Goal: Task Accomplishment & Management: Manage account settings

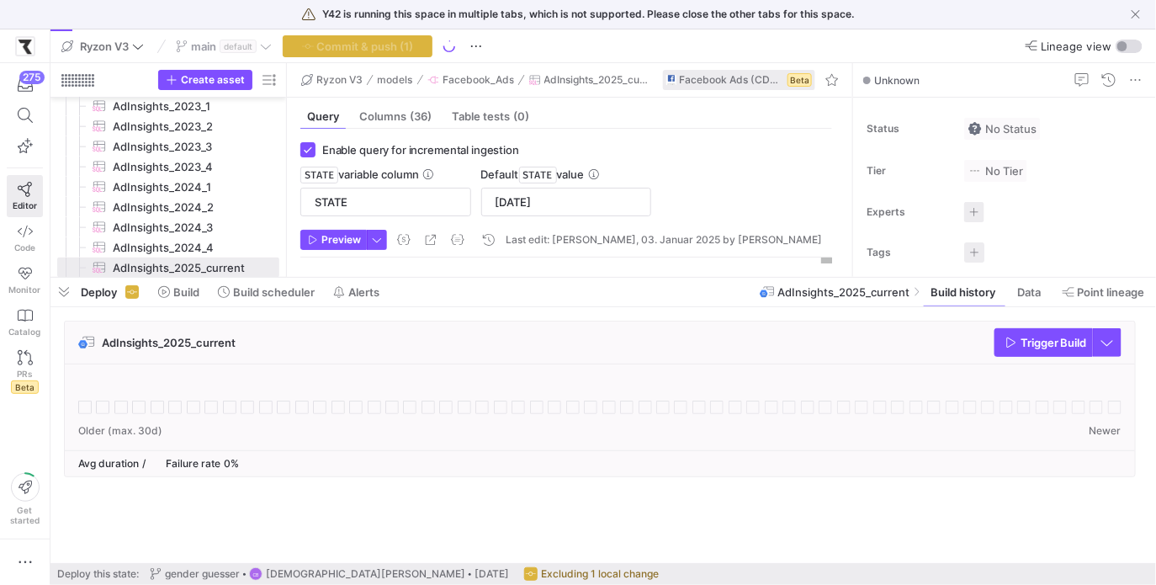
scroll to position [151, 0]
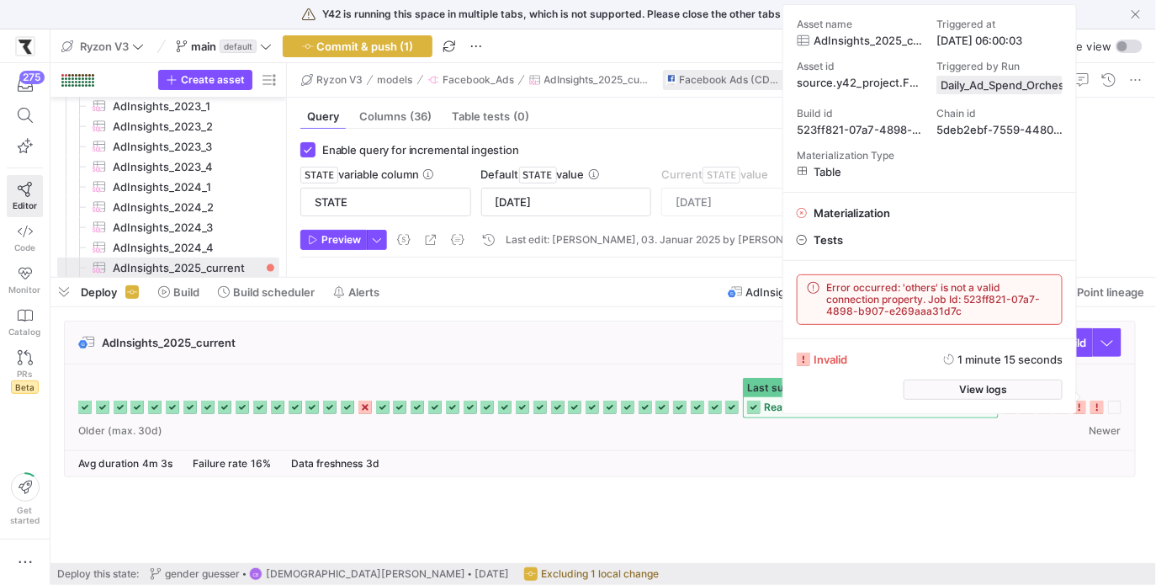
click at [929, 289] on span "Error occurred: 'others' is not a valid connection property. Job Id: 523ff821-0…" at bounding box center [938, 299] width 225 height 35
copy span "others"
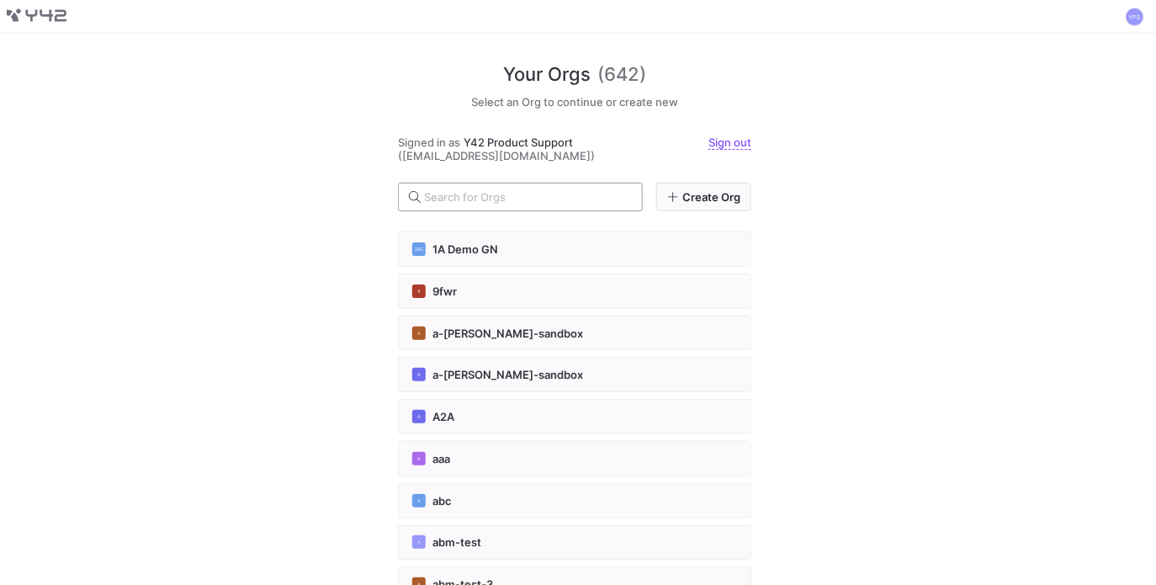
click at [544, 196] on input "text" at bounding box center [526, 196] width 204 height 13
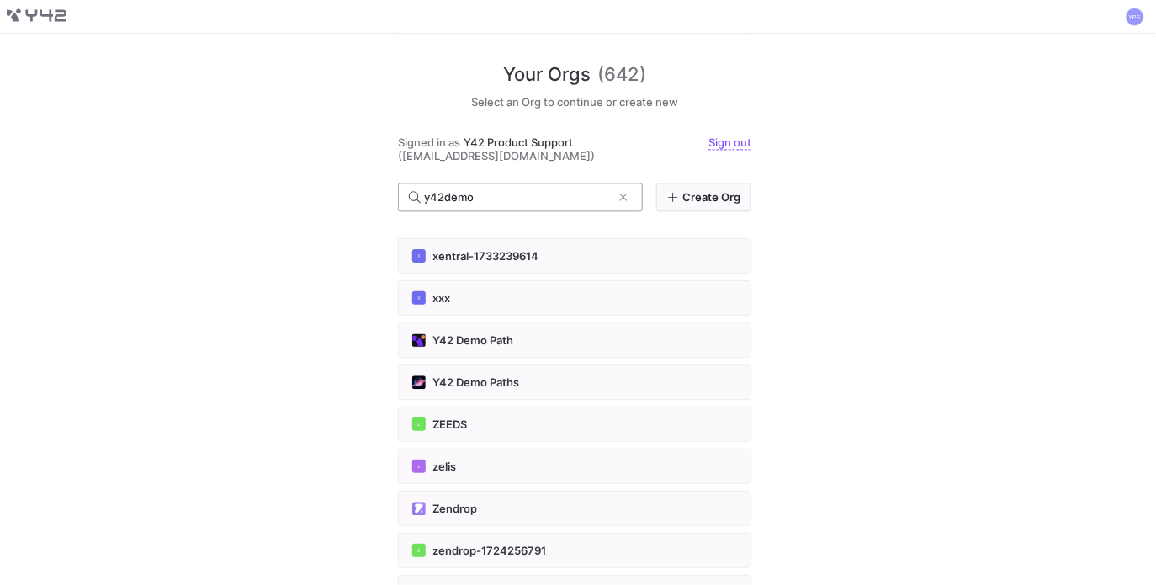
click at [460, 192] on input "y42demo" at bounding box center [518, 196] width 188 height 13
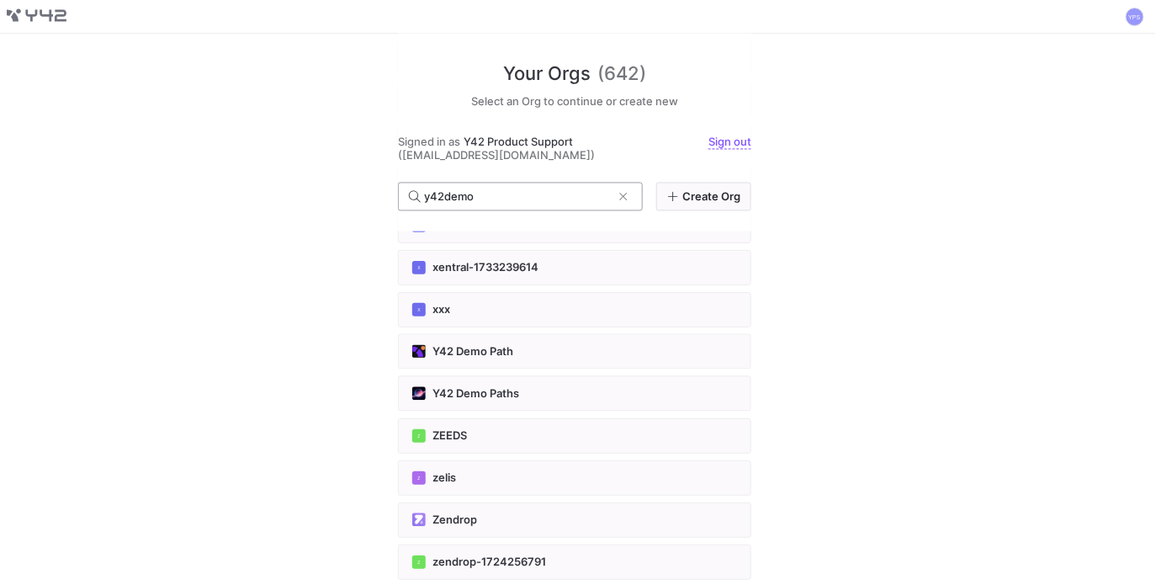
click at [460, 192] on input "y42demo" at bounding box center [518, 196] width 188 height 13
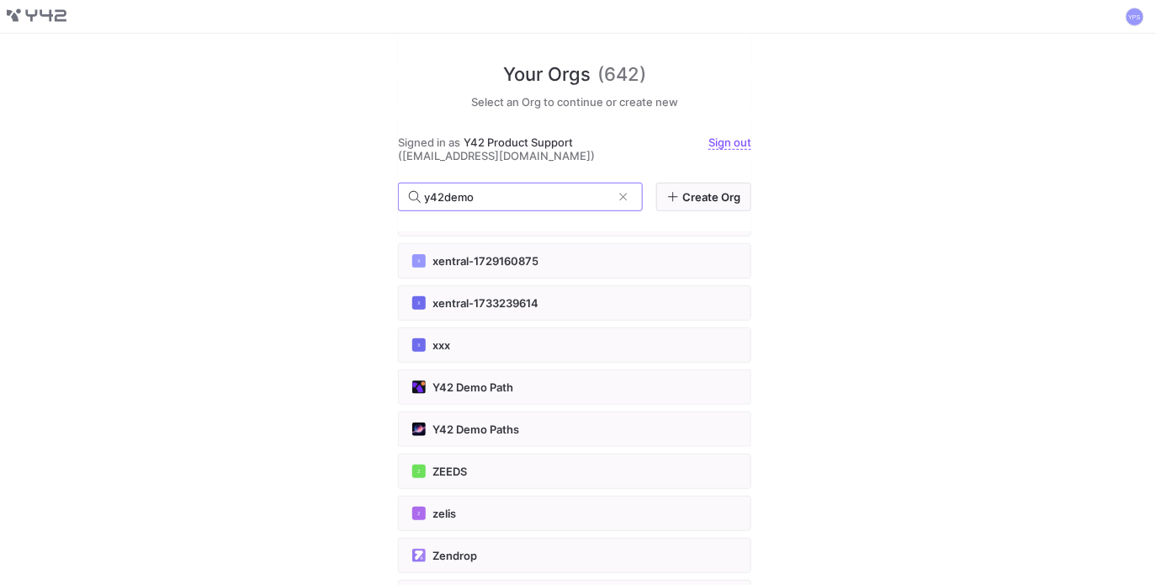
type input "y42demo"
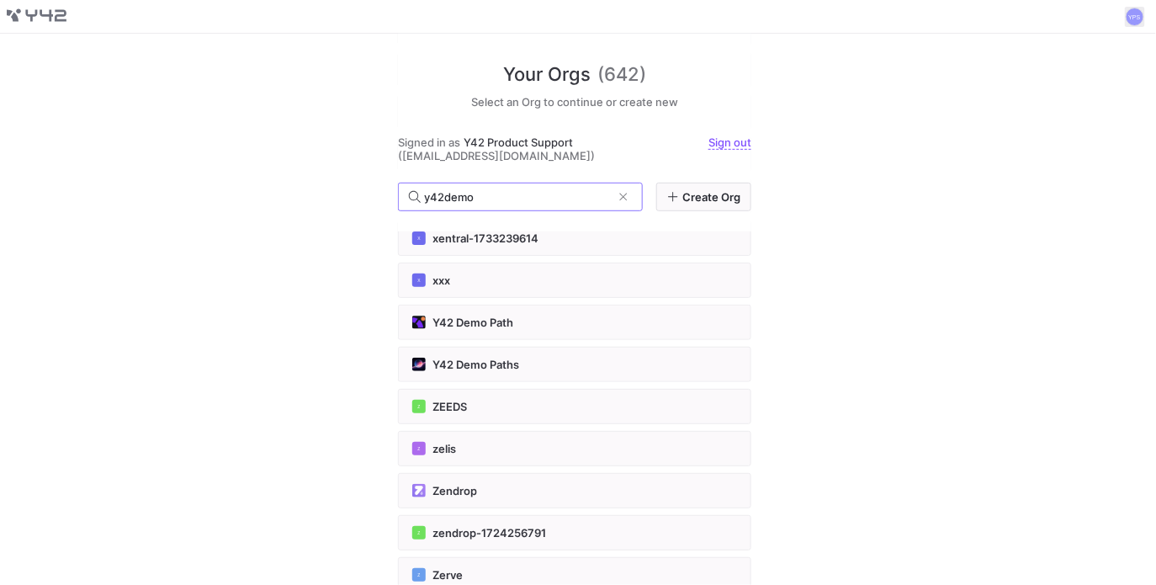
click at [1148, 10] on div "YPS" at bounding box center [957, 17] width 380 height 20
click at [1135, 16] on span at bounding box center [1135, 17] width 20 height 20
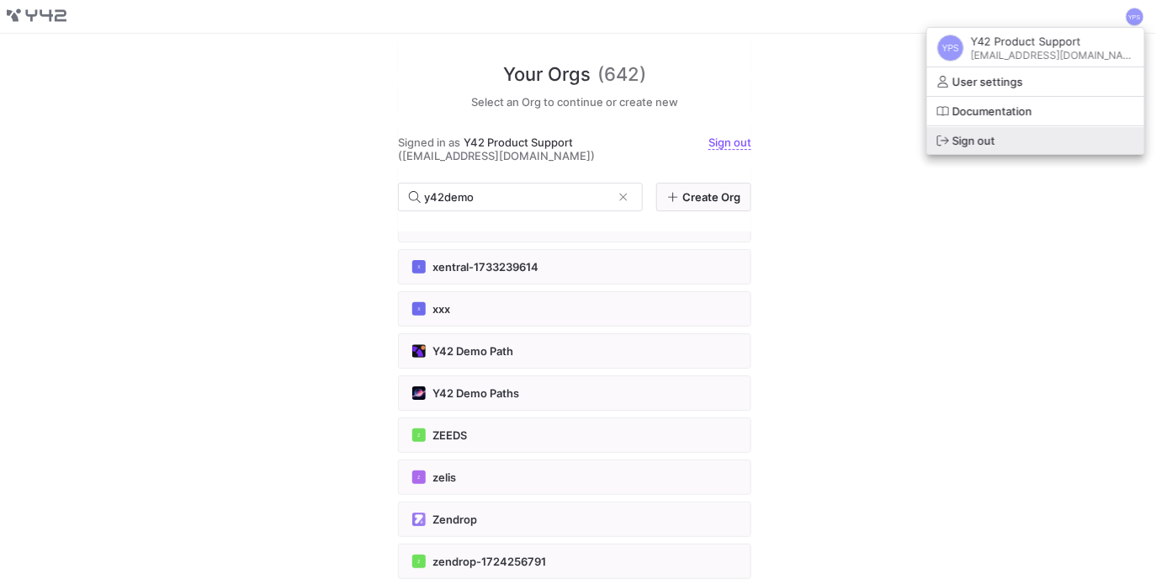
click at [1047, 129] on button "Sign out" at bounding box center [1035, 140] width 217 height 27
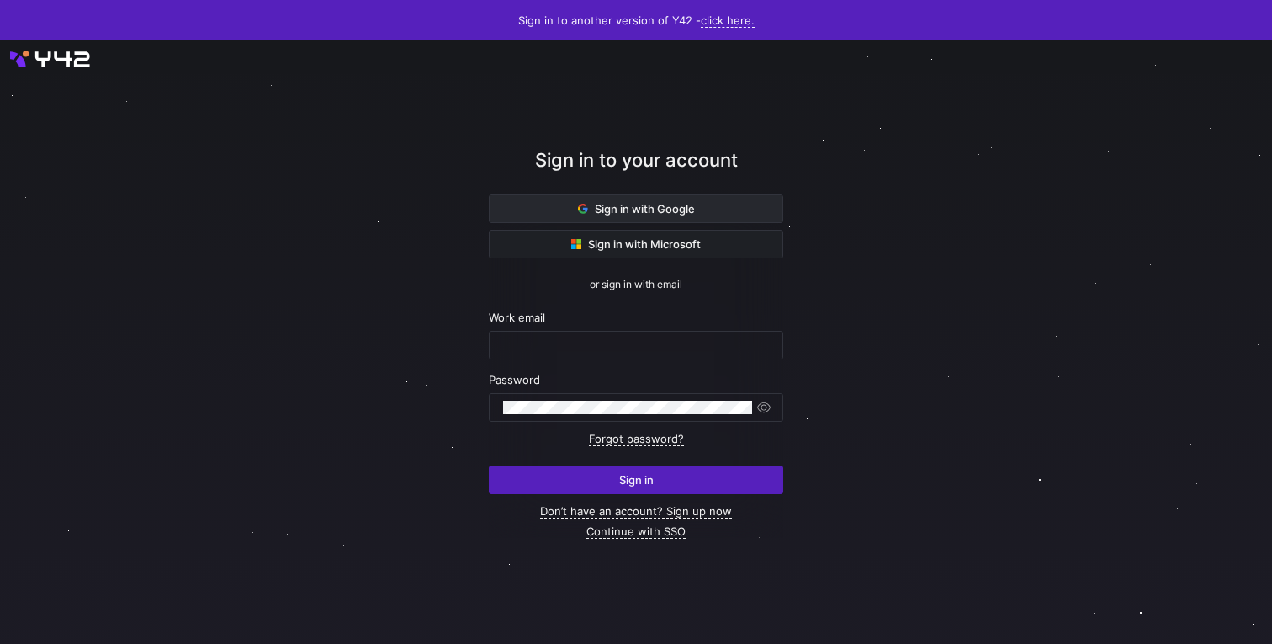
click at [655, 205] on span "Sign in with Google" at bounding box center [636, 208] width 117 height 13
